Goal: Transaction & Acquisition: Purchase product/service

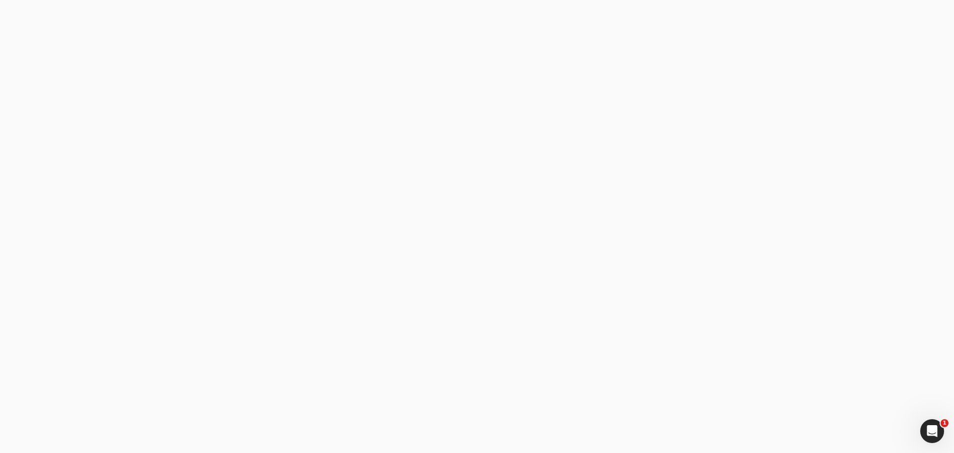
type email "[PERSON_NAME][EMAIL_ADDRESS][DOMAIN_NAME]"
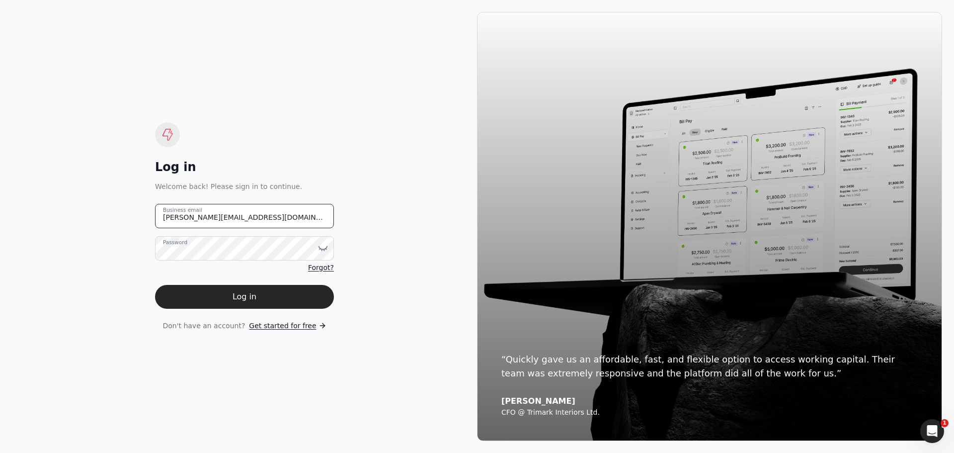
drag, startPoint x: 256, startPoint y: 214, endPoint x: 76, endPoint y: 219, distance: 179.5
click at [76, 219] on div "Log in Welcome back! Please sign in to continue. johanna@qconstruction.ca Busin…" at bounding box center [244, 226] width 465 height 429
type email "invoices@qconstruction.ca"
click at [325, 249] on icon at bounding box center [323, 248] width 8 height 3
click at [172, 341] on div "Log in Welcome back! Please sign in to continue. invoices@qconstruction.ca Busi…" at bounding box center [244, 226] width 465 height 429
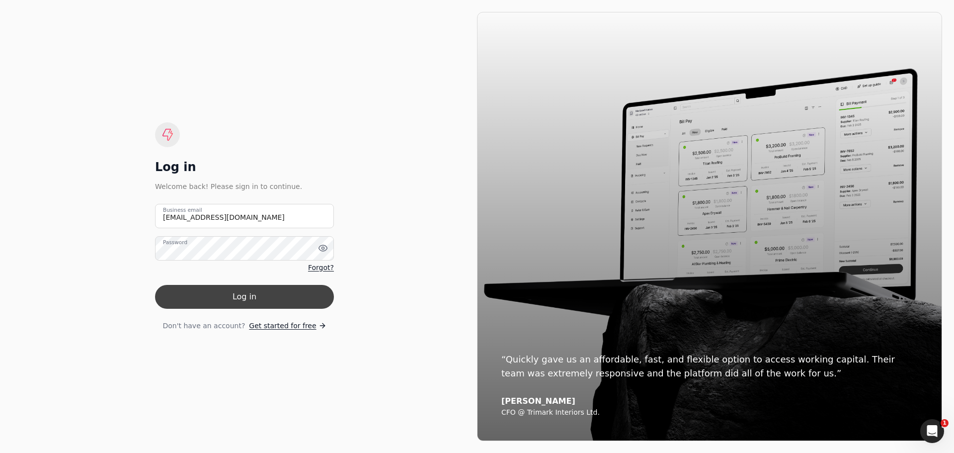
click at [252, 290] on button "Log in" at bounding box center [244, 297] width 179 height 24
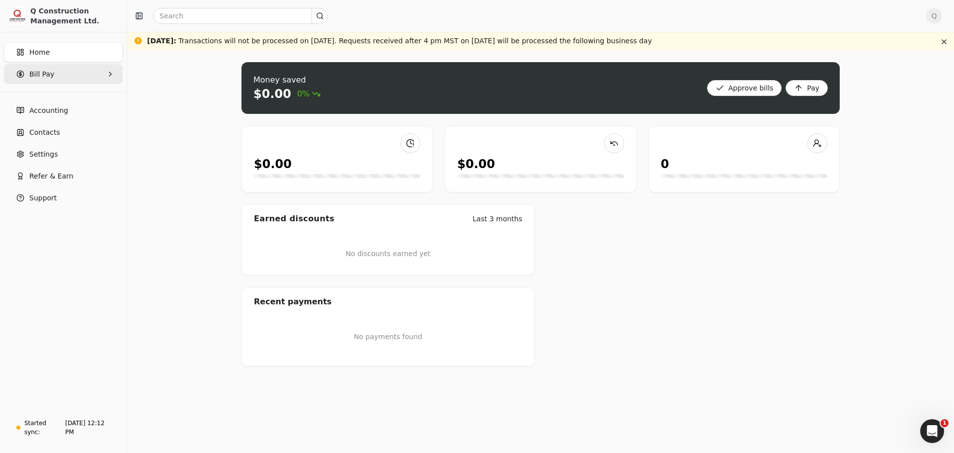
click at [59, 78] on Pay "Bill Pay" at bounding box center [63, 74] width 119 height 20
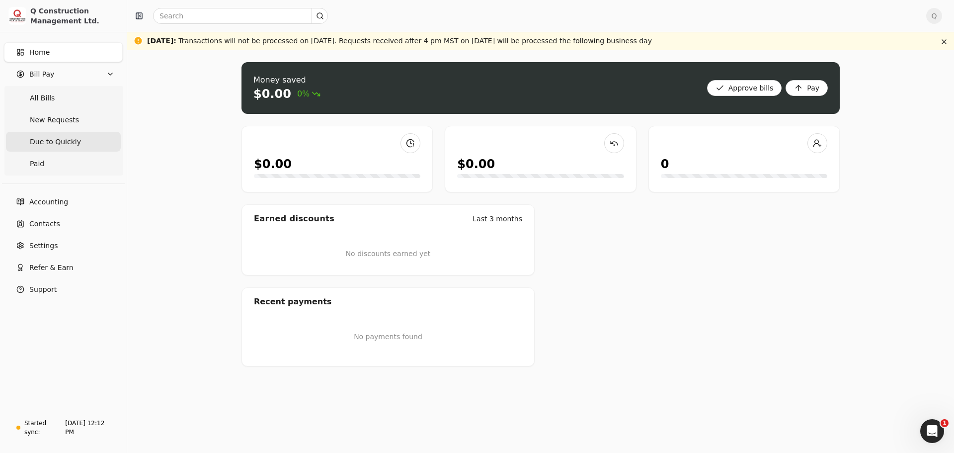
click at [56, 143] on span "Due to Quickly" at bounding box center [55, 142] width 51 height 10
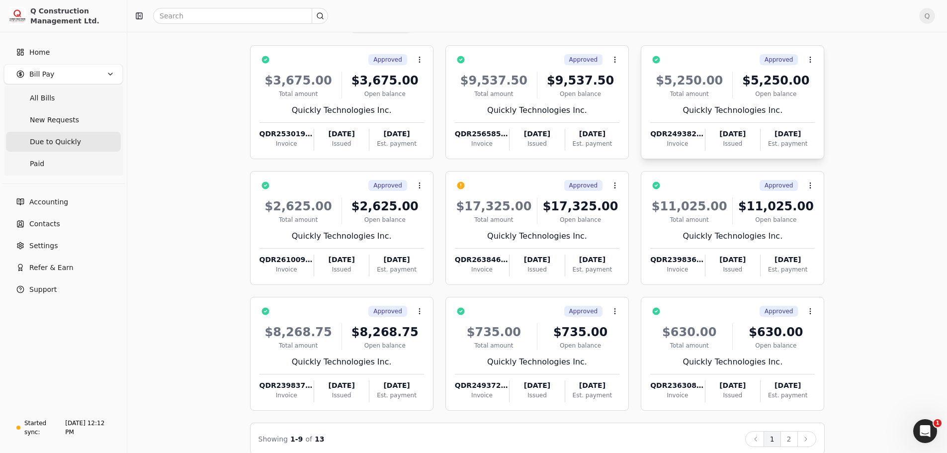
scroll to position [86, 0]
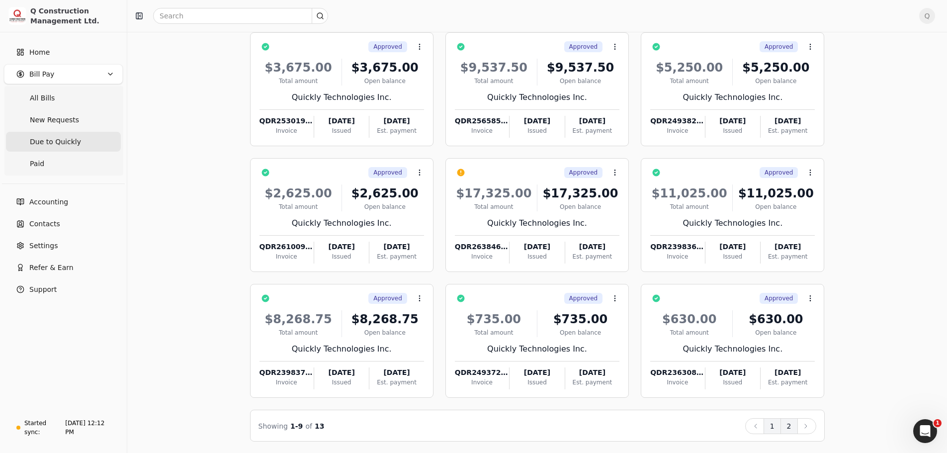
click at [789, 427] on button "2" at bounding box center [789, 426] width 17 height 16
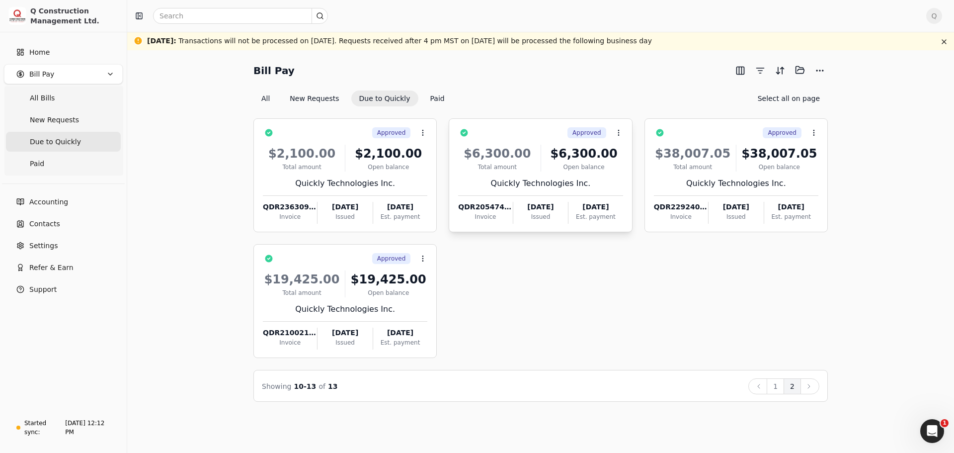
click at [598, 178] on div "Quickly Technologies Inc." at bounding box center [540, 183] width 165 height 12
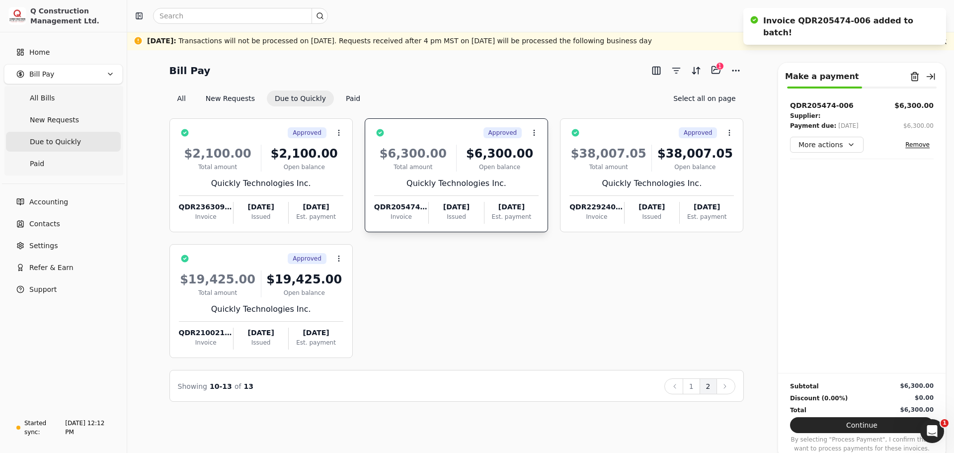
click at [503, 180] on div "Quickly Technologies Inc." at bounding box center [456, 183] width 165 height 12
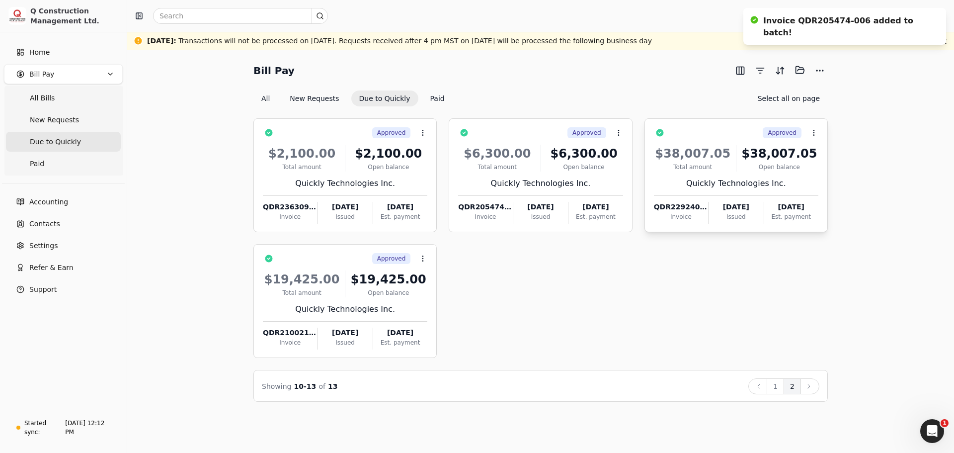
click at [787, 176] on div "$38,007.05 Total amount $38,007.05 Open balance Quickly Technologies Inc. QDR22…" at bounding box center [736, 181] width 165 height 85
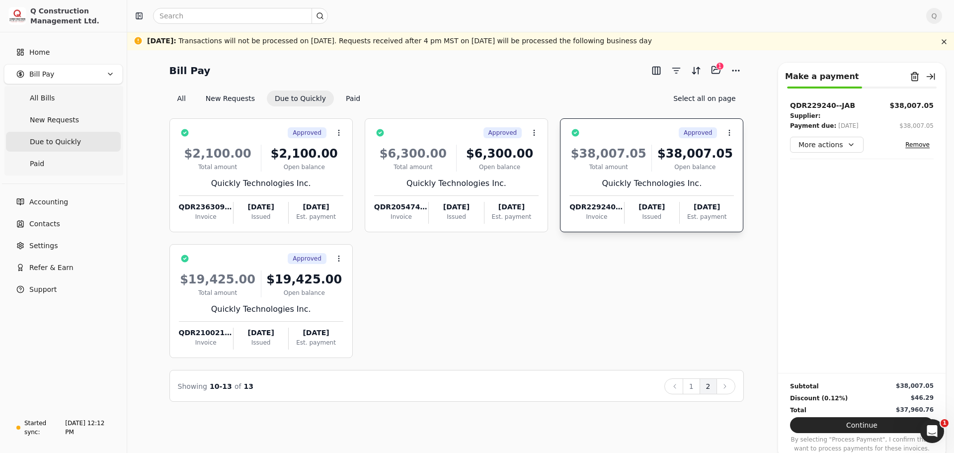
click at [704, 179] on div "Quickly Technologies Inc." at bounding box center [652, 183] width 165 height 12
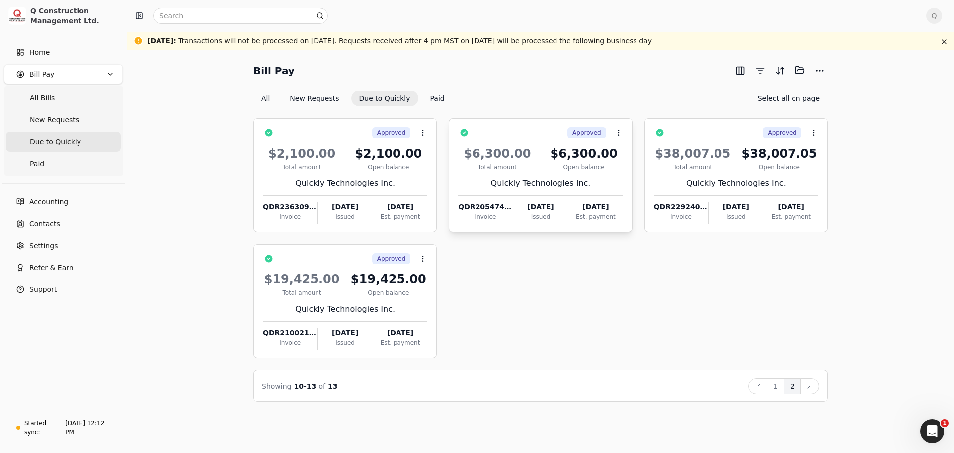
click at [591, 168] on div "Open balance" at bounding box center [584, 167] width 78 height 9
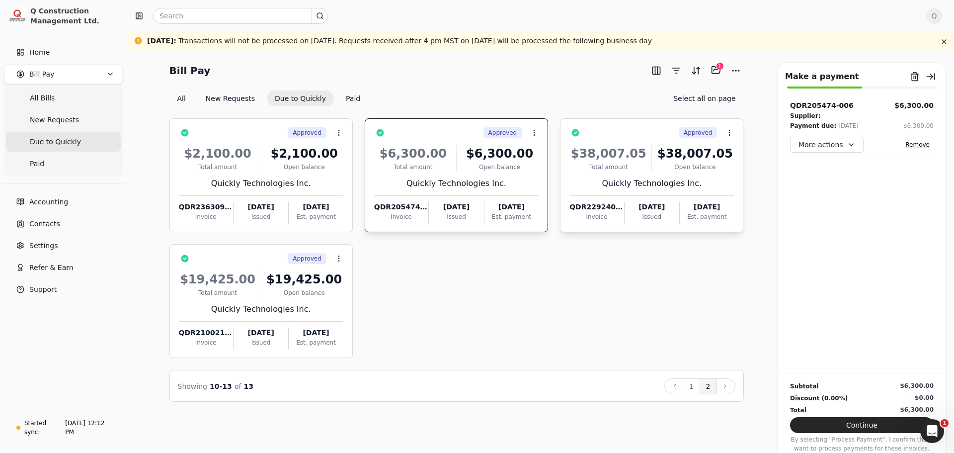
click at [704, 178] on div "Quickly Technologies Inc." at bounding box center [652, 183] width 165 height 12
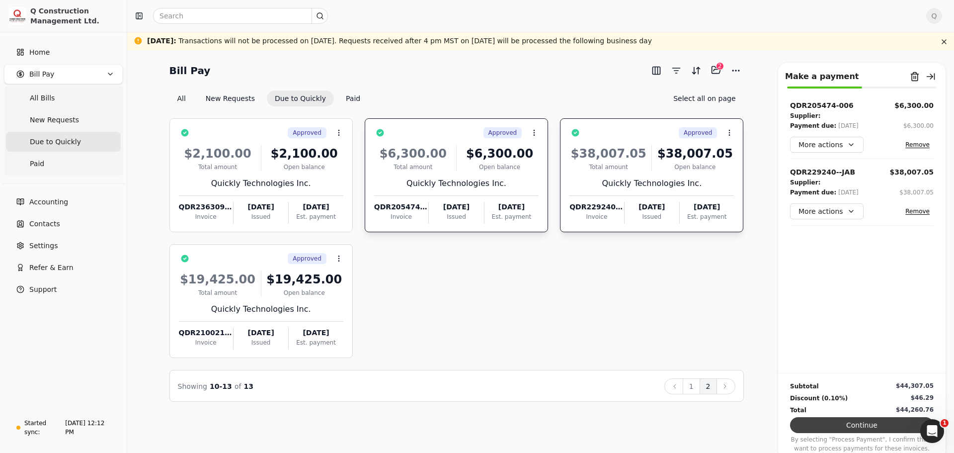
click at [866, 425] on button "Continue" at bounding box center [862, 425] width 144 height 16
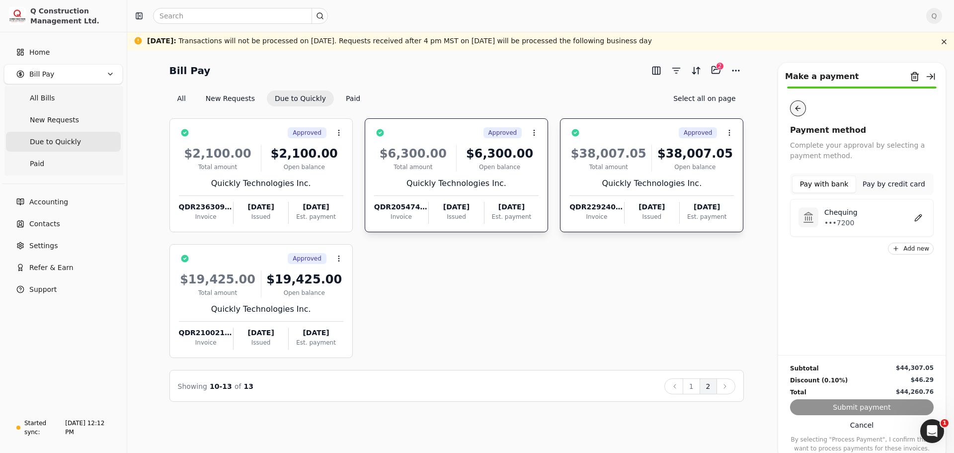
click at [793, 109] on button "button" at bounding box center [798, 108] width 16 height 16
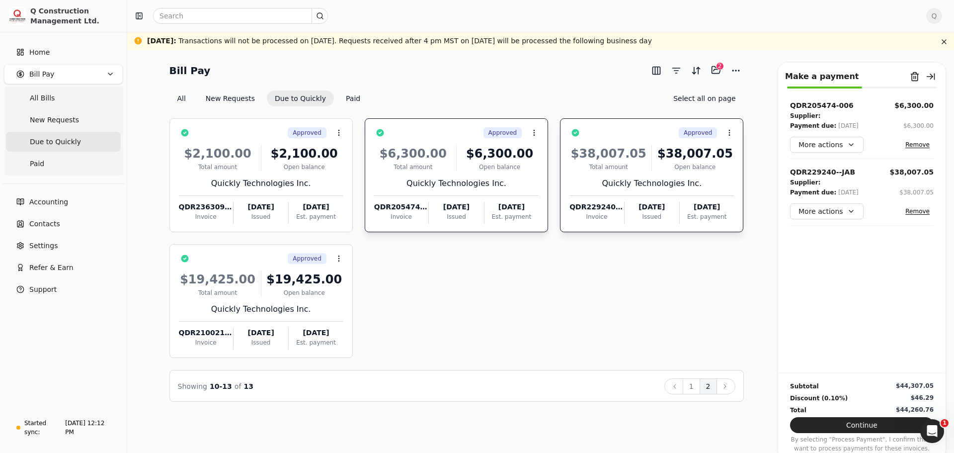
click at [919, 145] on button "Remove" at bounding box center [918, 145] width 32 height 12
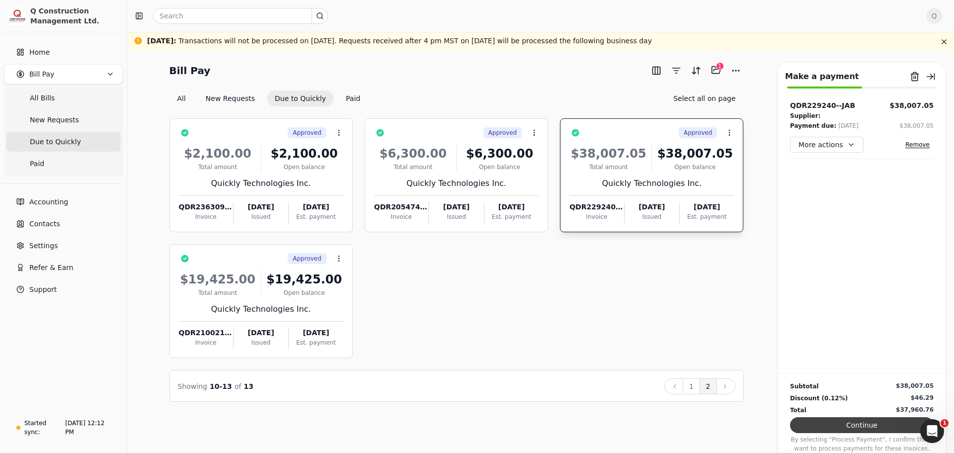
click at [865, 425] on button "Continue" at bounding box center [862, 425] width 144 height 16
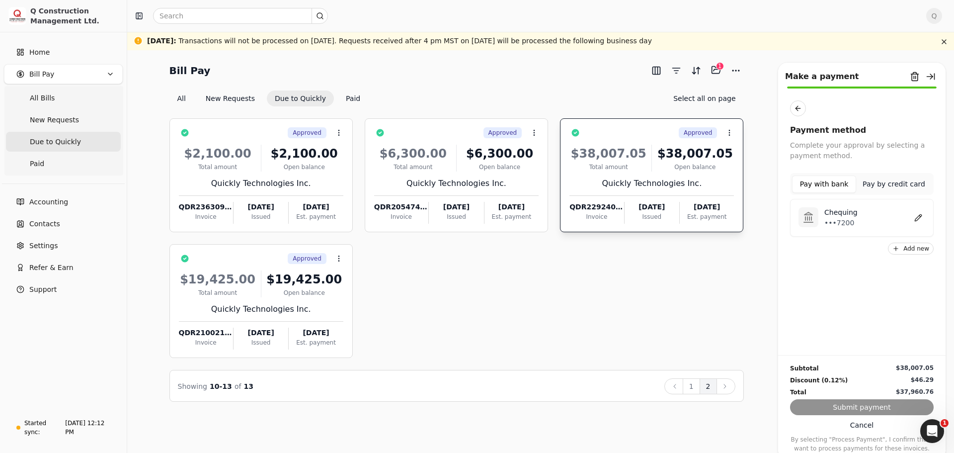
click at [837, 222] on p "•••7200" at bounding box center [841, 223] width 33 height 10
click at [855, 406] on button "Submit payment" at bounding box center [862, 407] width 144 height 16
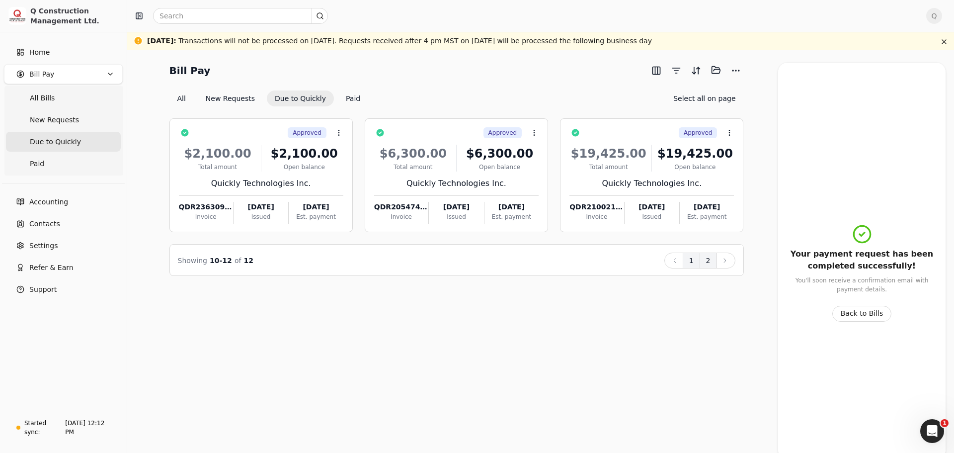
click at [694, 261] on button "1" at bounding box center [691, 261] width 17 height 16
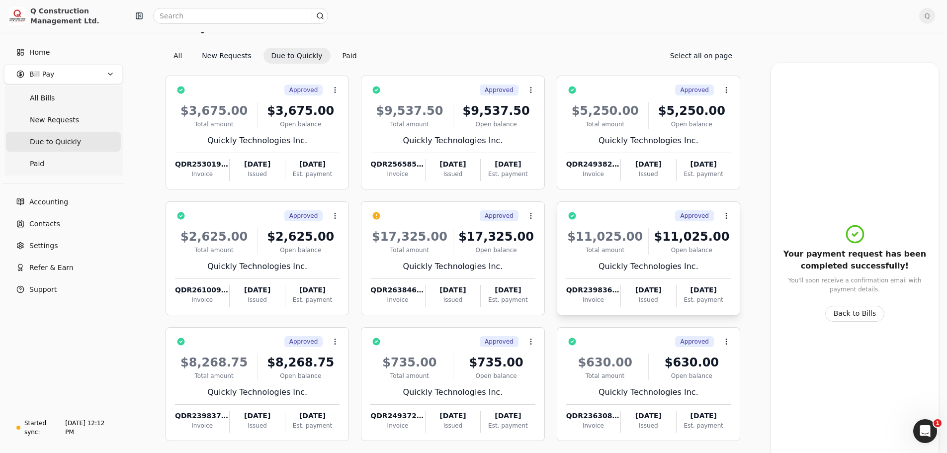
scroll to position [86, 0]
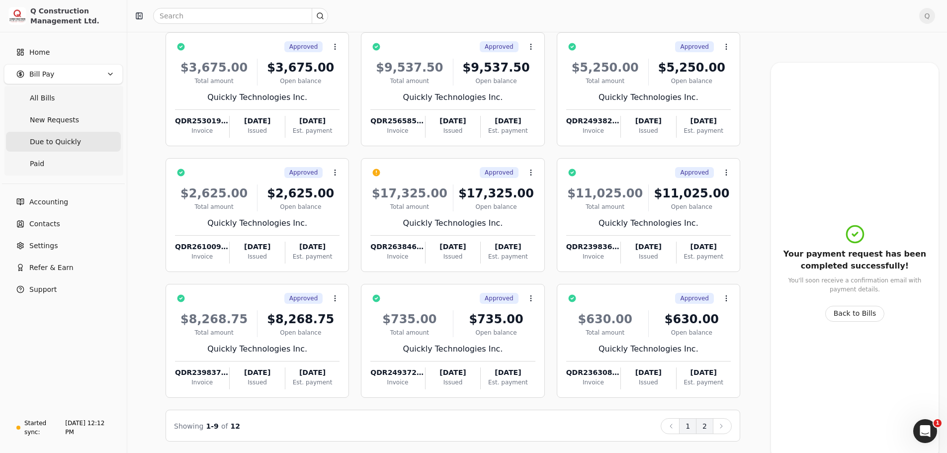
click at [709, 426] on button "2" at bounding box center [704, 426] width 17 height 16
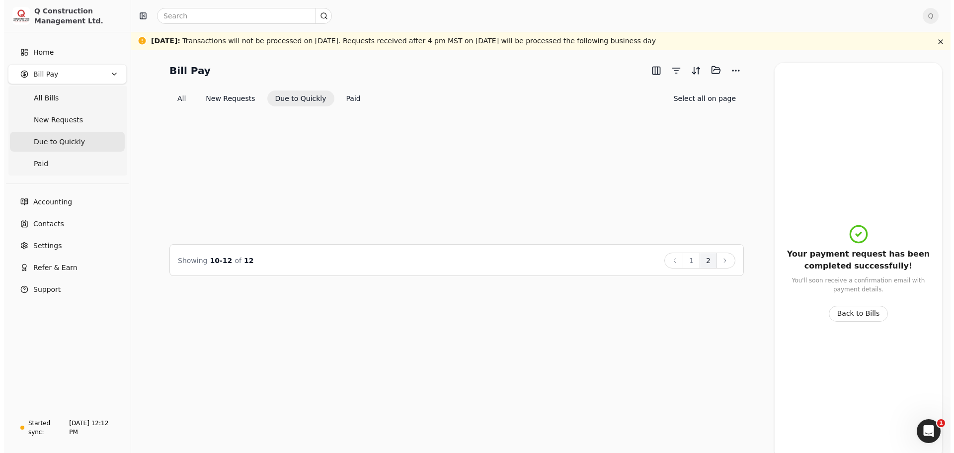
scroll to position [0, 0]
